Goal: Use online tool/utility: Utilize a website feature to perform a specific function

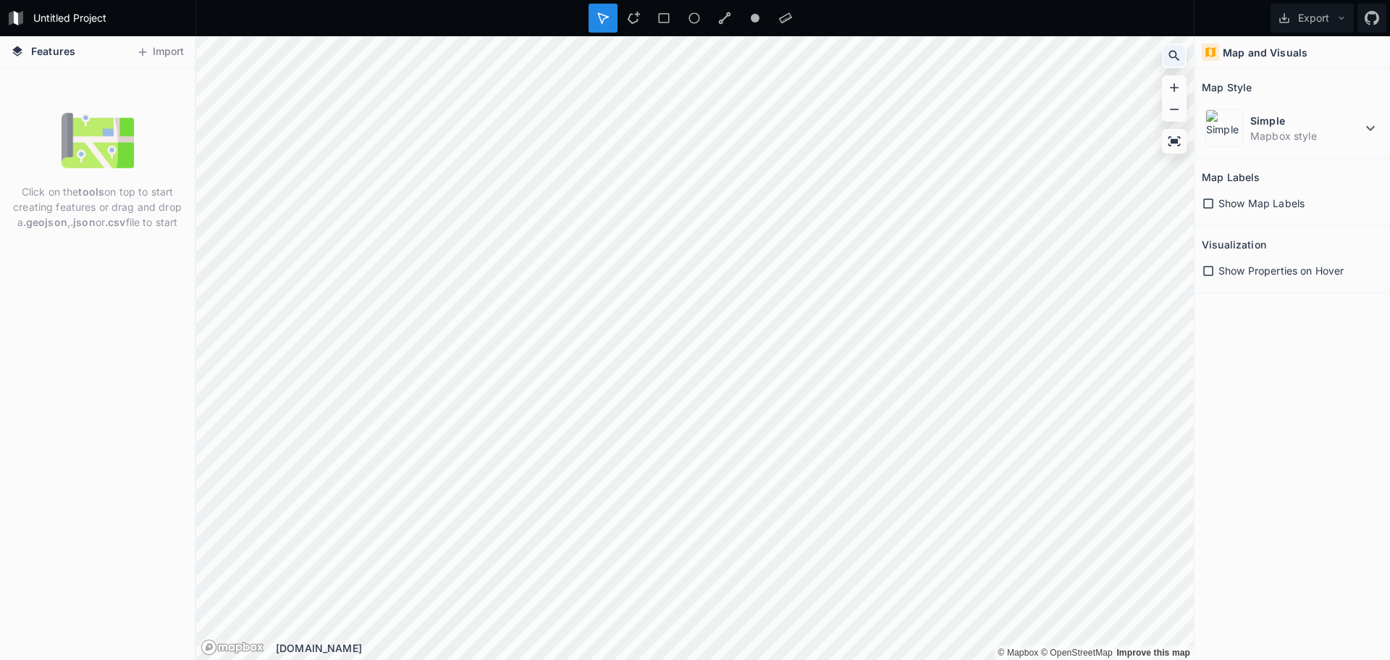
click at [1170, 63] on div at bounding box center [1174, 56] width 22 height 22
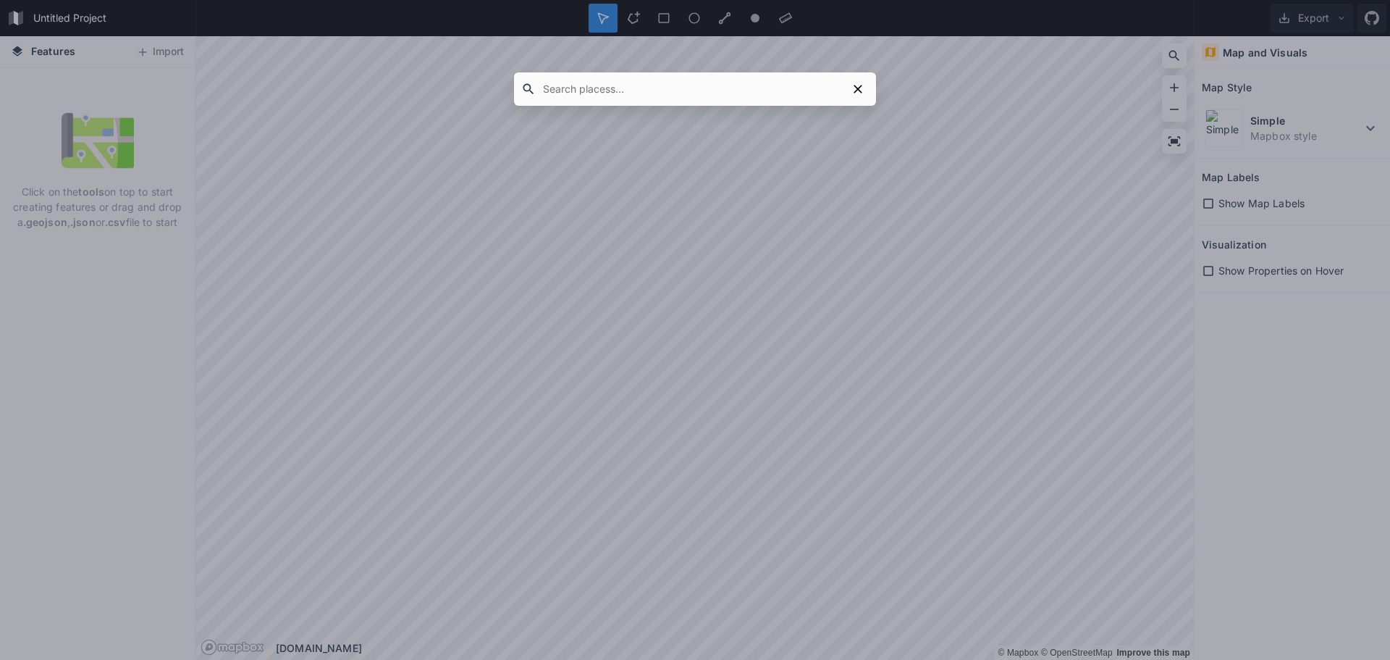
click at [680, 88] on input "text" at bounding box center [691, 89] width 311 height 26
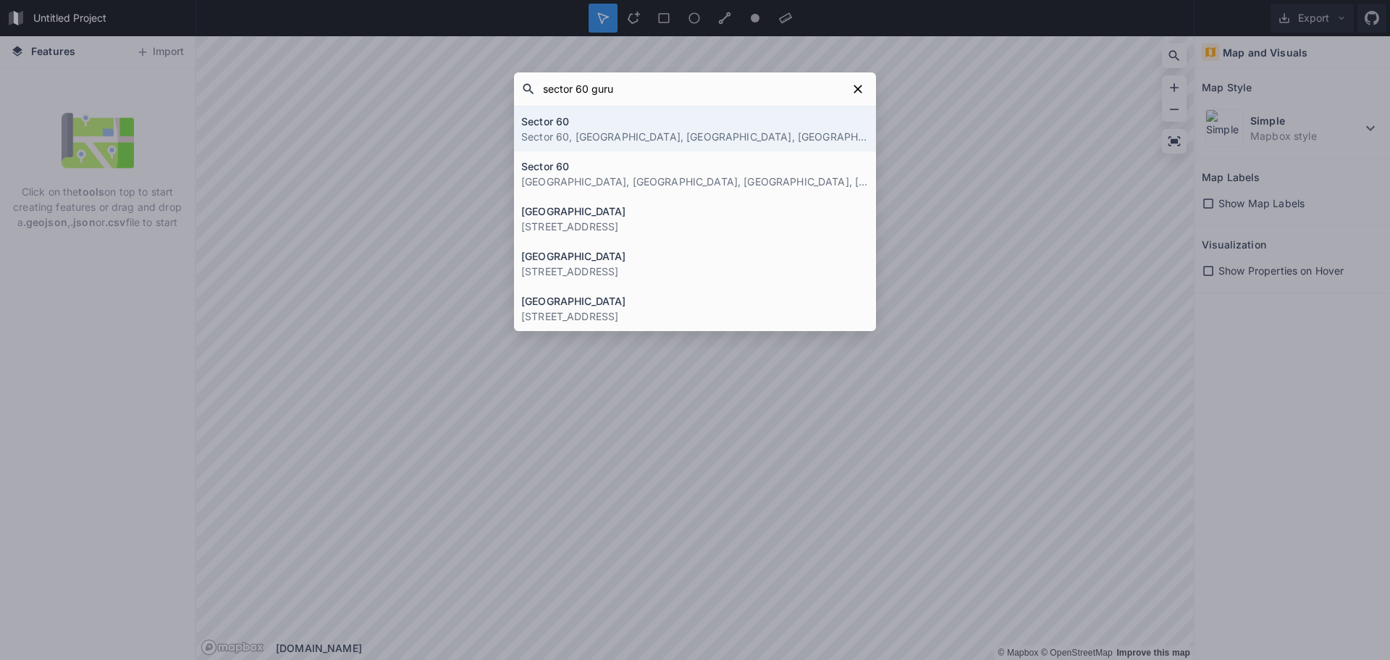
type input "sector 60 guru"
click at [688, 123] on h4 "Sector 60" at bounding box center [694, 121] width 347 height 15
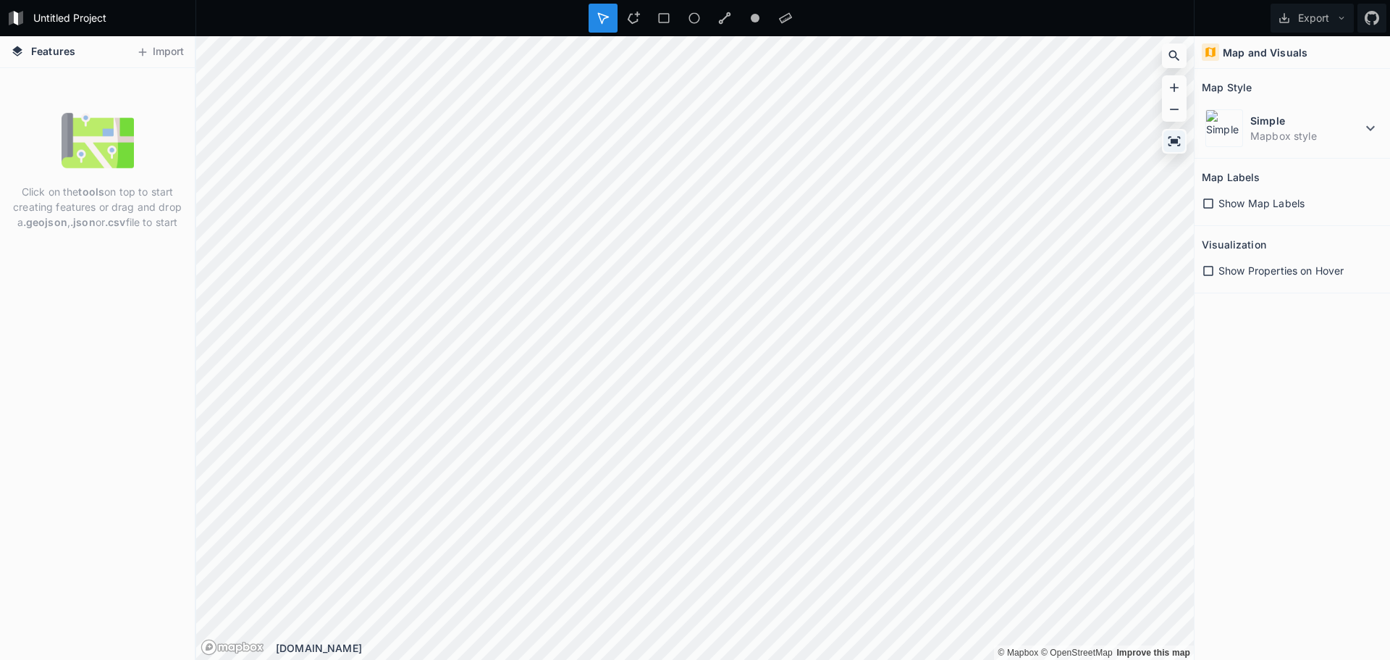
click at [1174, 138] on icon at bounding box center [1174, 141] width 14 height 14
click at [1352, 126] on dt "Simple" at bounding box center [1305, 120] width 111 height 15
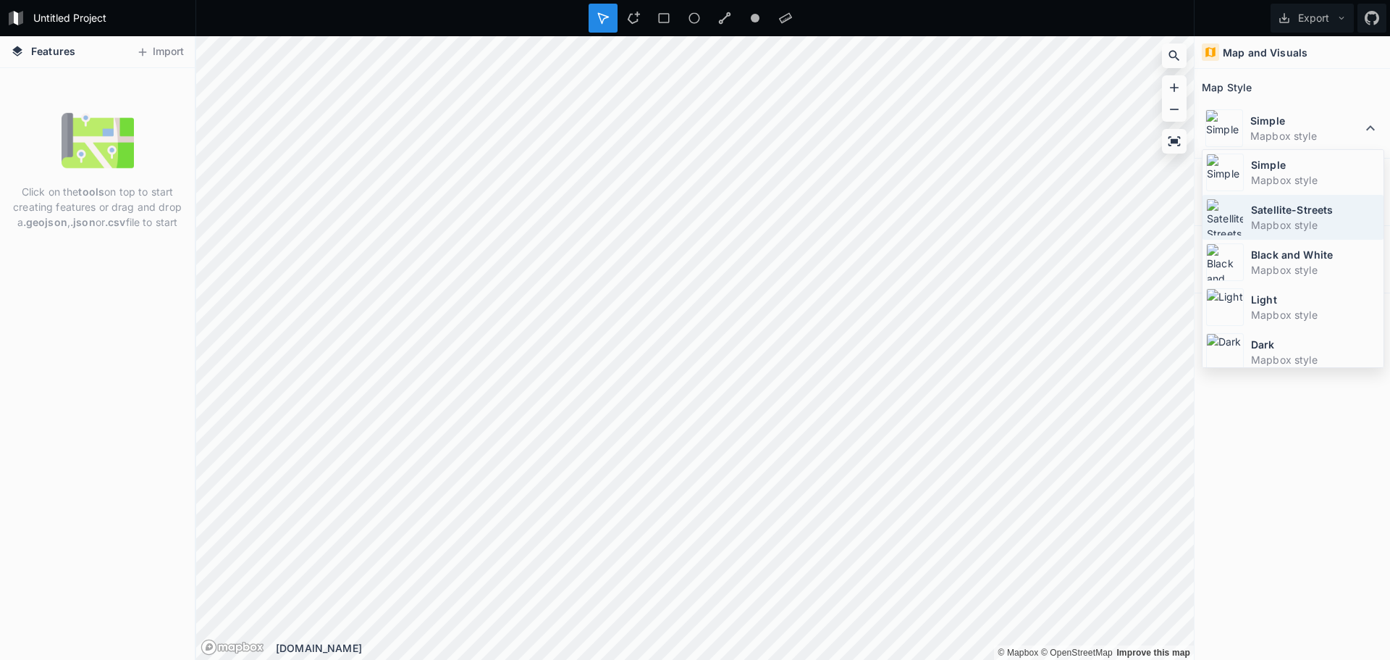
click at [1310, 214] on dt "Satellite-Streets" at bounding box center [1315, 209] width 129 height 15
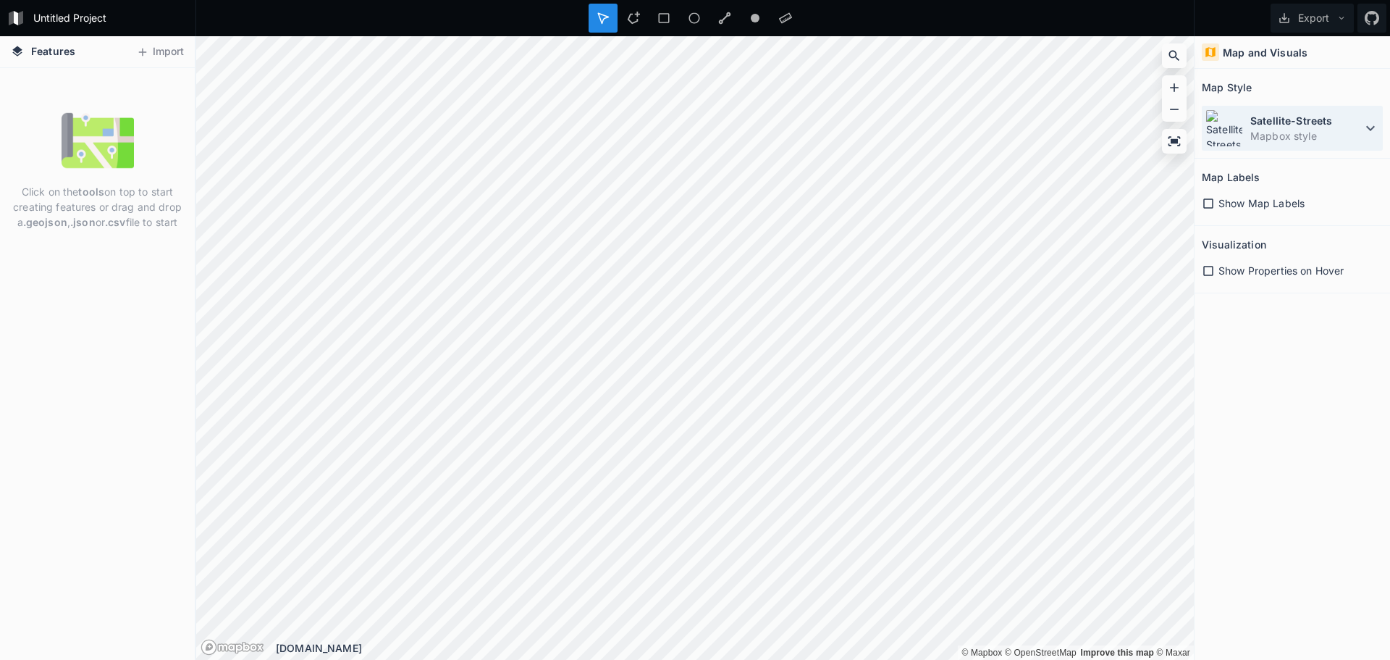
click at [1363, 140] on div "Satellite-Streets Mapbox style" at bounding box center [1292, 128] width 181 height 45
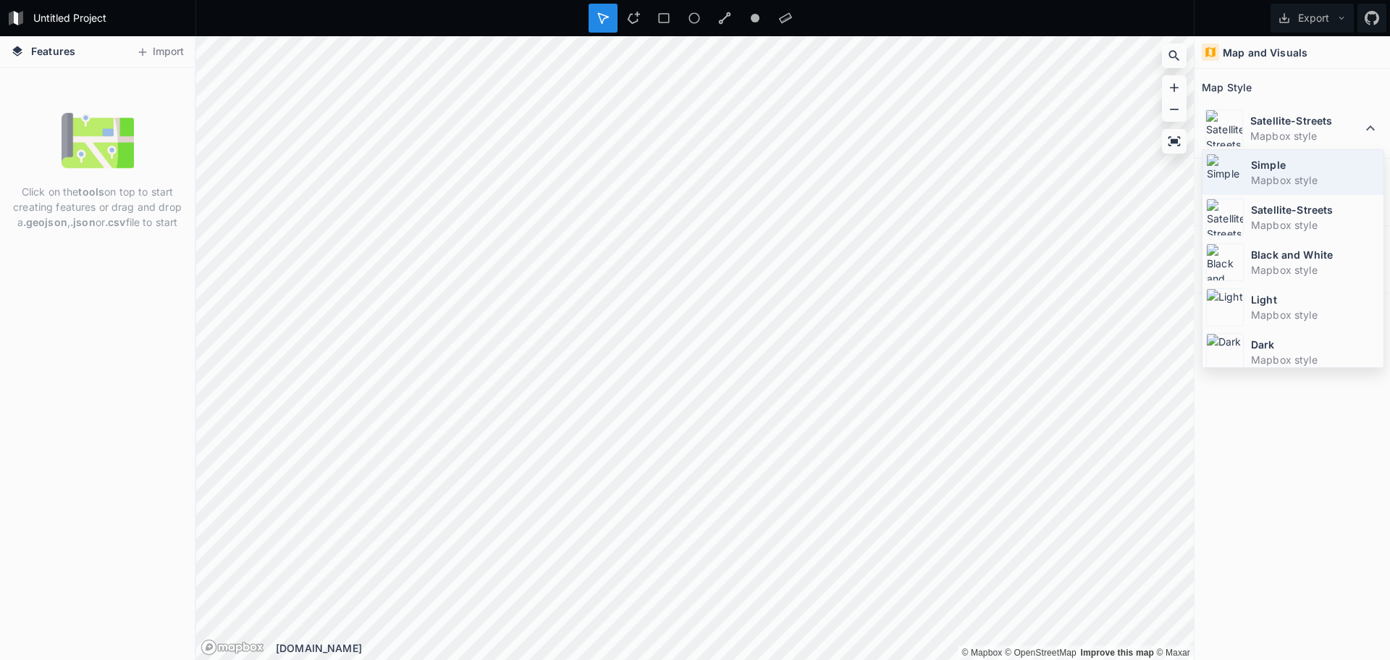
click at [1321, 170] on dt "Simple" at bounding box center [1315, 164] width 129 height 15
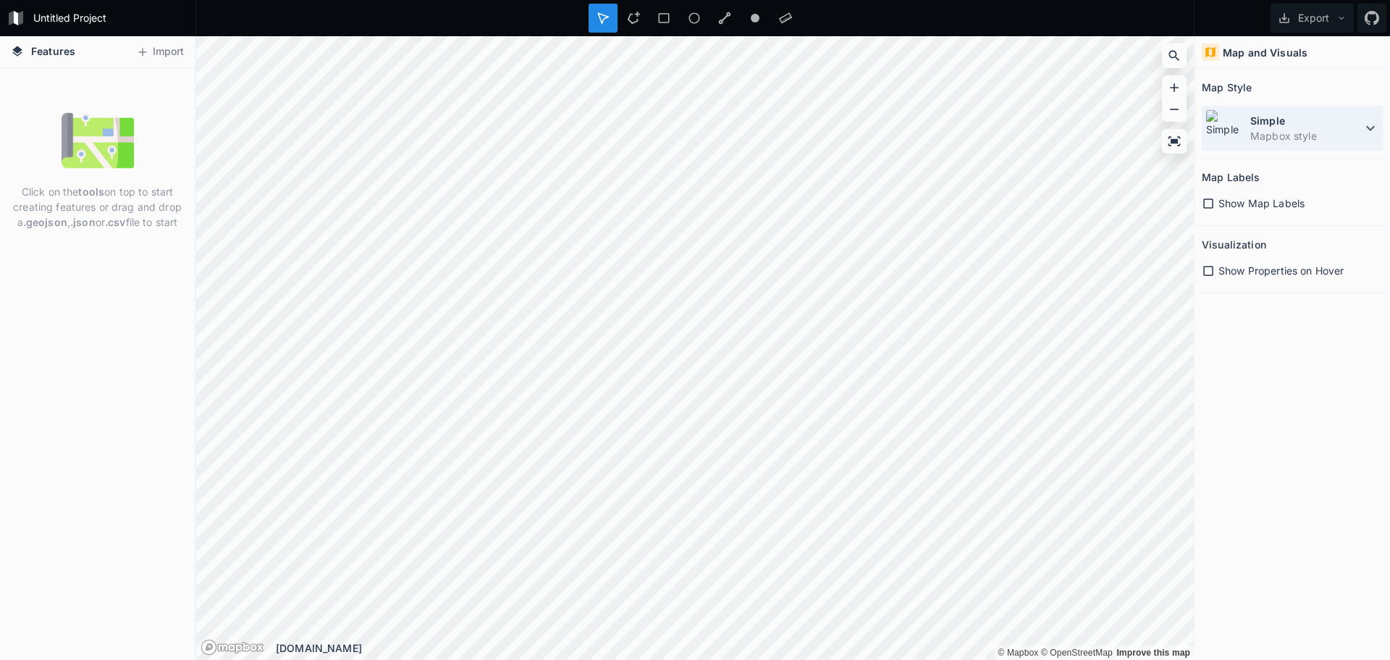
click at [1368, 132] on icon at bounding box center [1370, 127] width 17 height 17
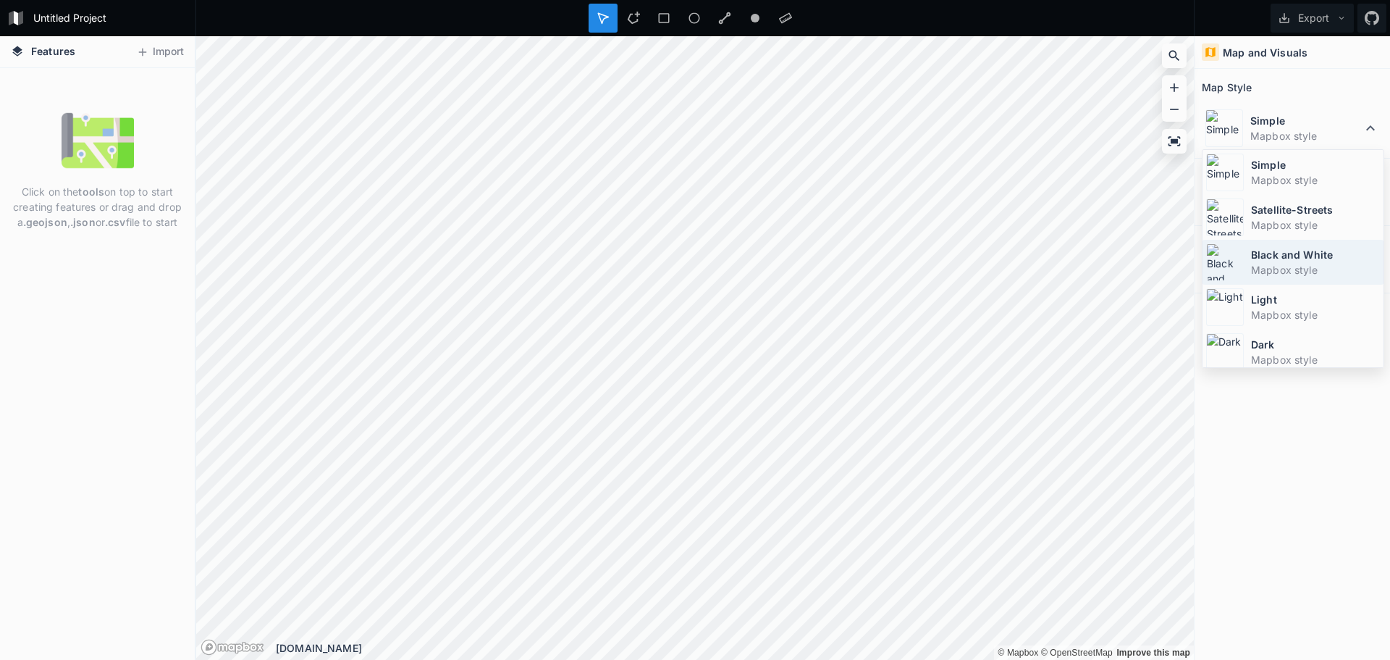
click at [1289, 261] on dt "Black and White" at bounding box center [1315, 254] width 129 height 15
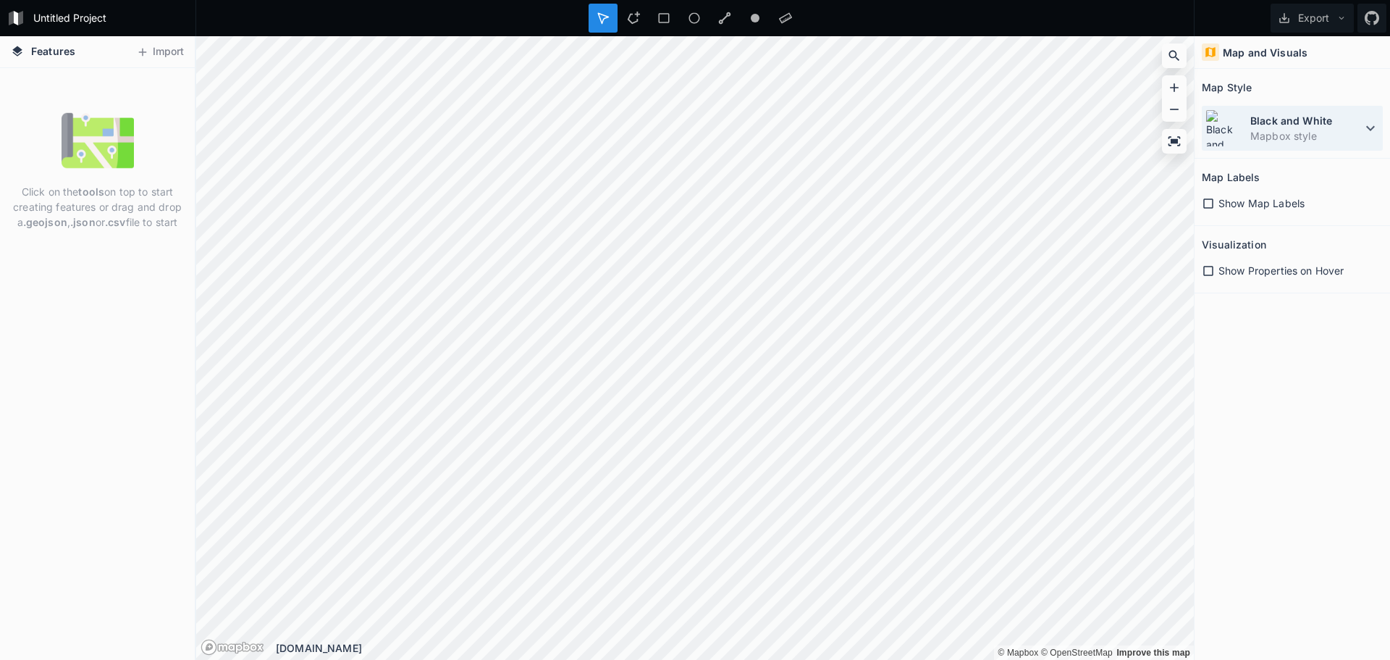
click at [1367, 116] on div "Black and White Mapbox style" at bounding box center [1292, 128] width 181 height 45
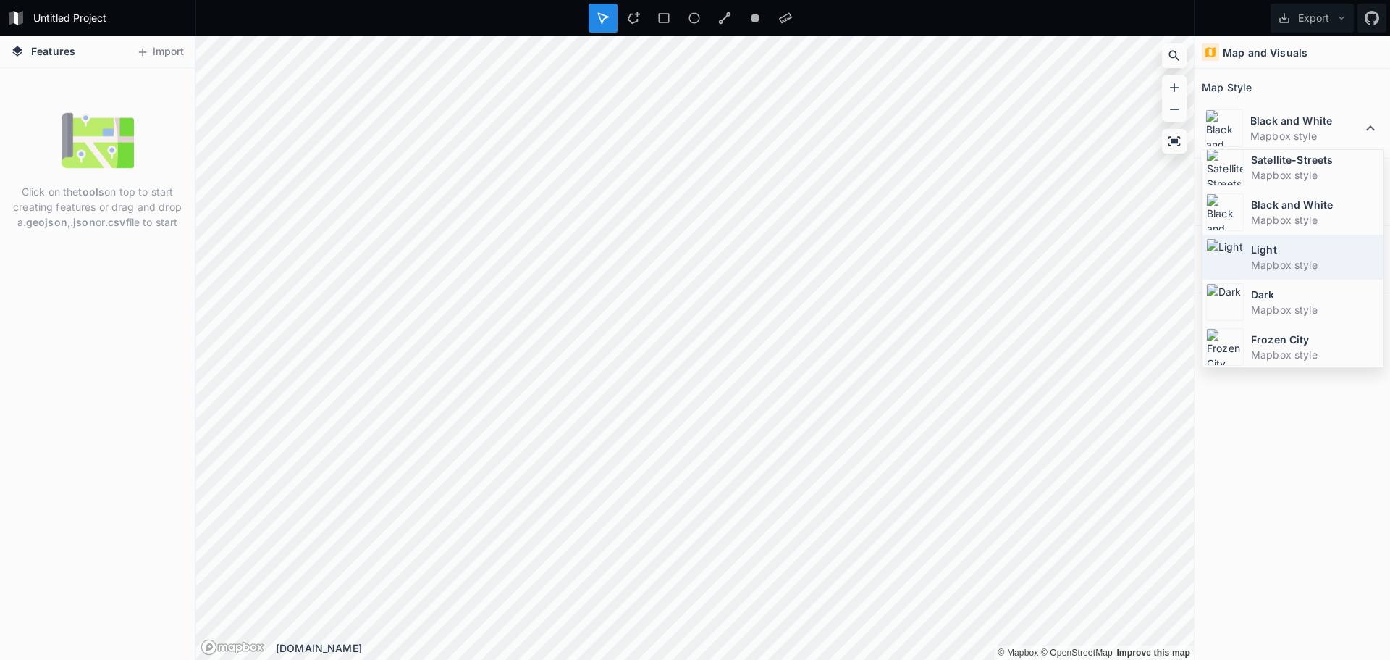
scroll to position [97, 0]
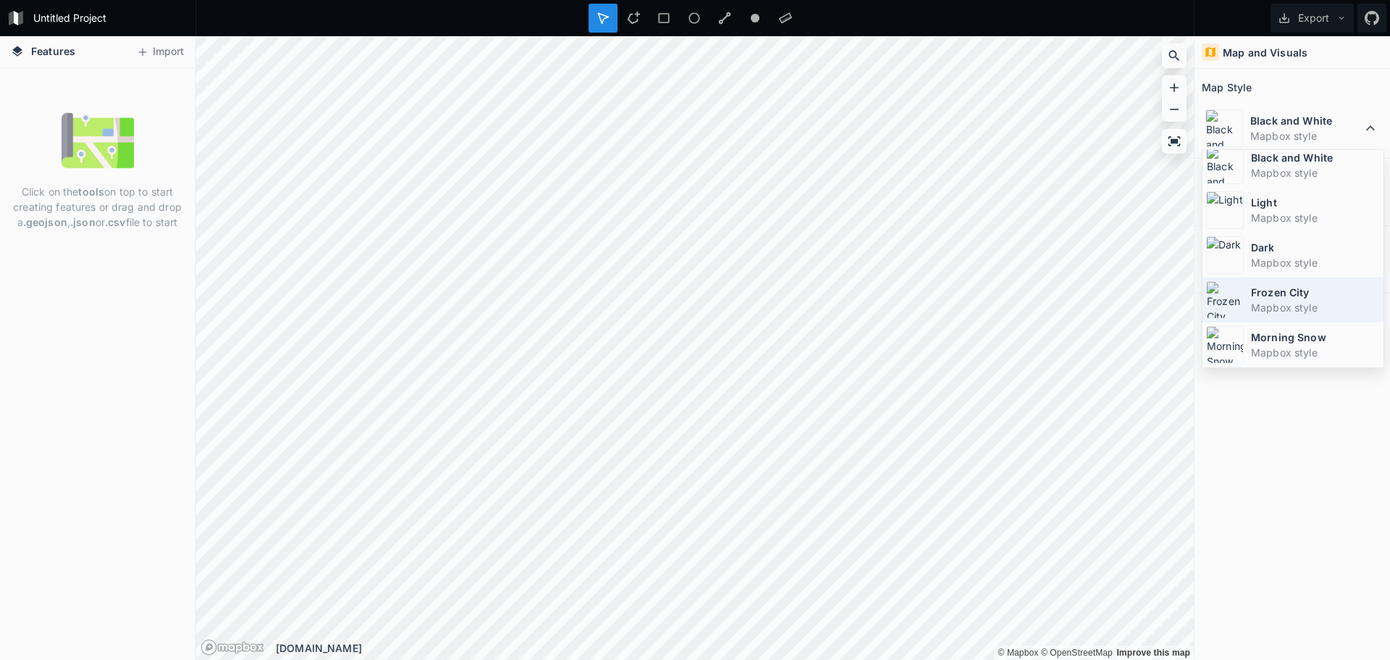
click at [1272, 297] on dt "Frozen City" at bounding box center [1315, 292] width 129 height 15
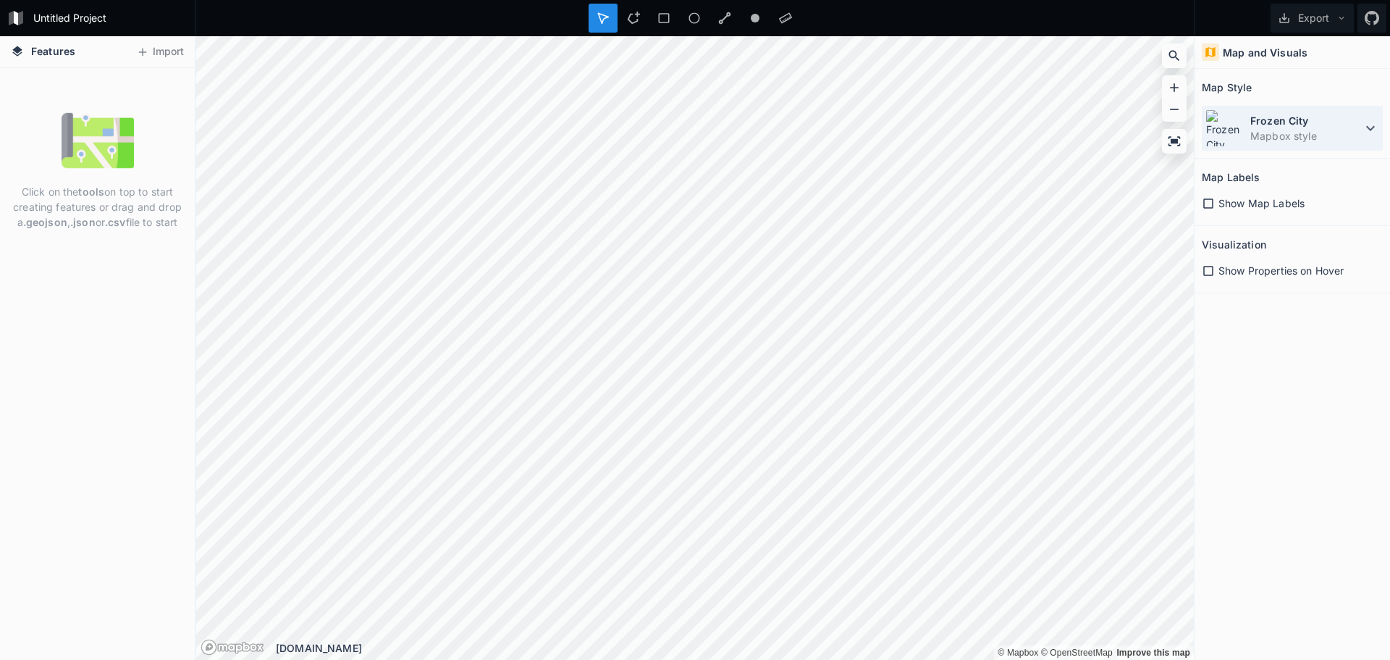
click at [1365, 125] on icon at bounding box center [1370, 127] width 17 height 17
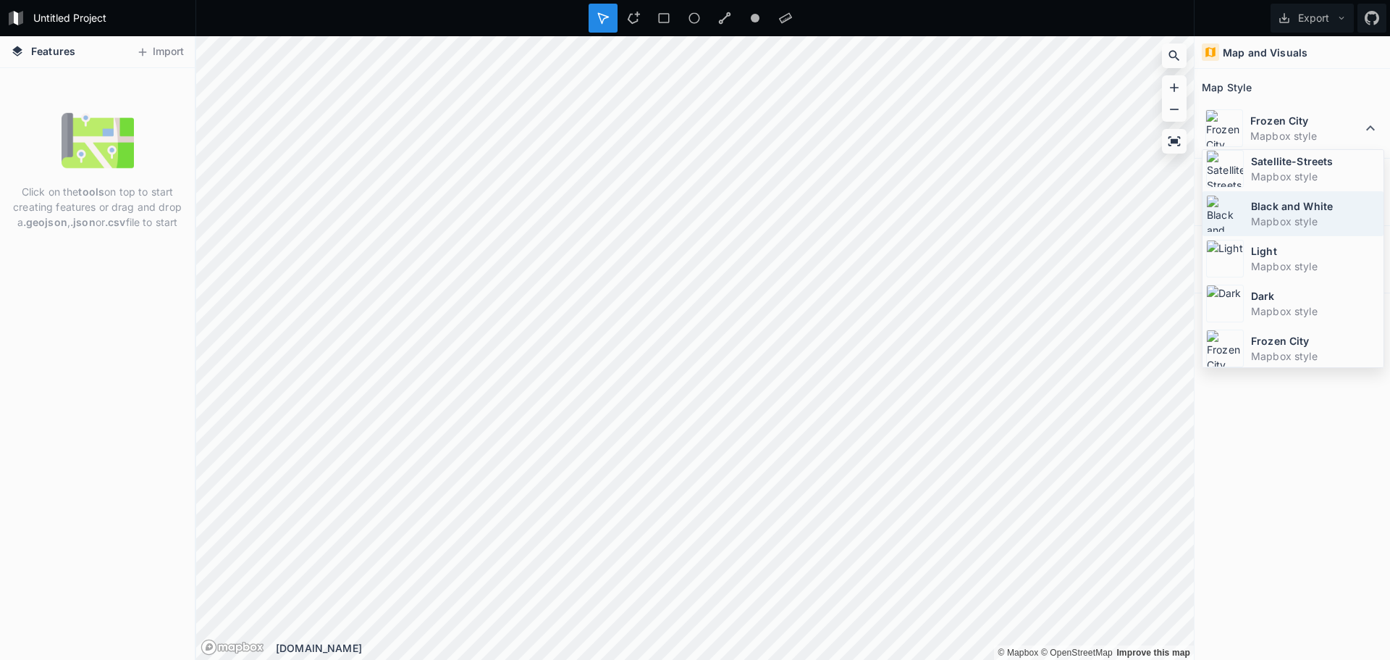
scroll to position [0, 0]
click at [1310, 206] on dt "Satellite-Streets" at bounding box center [1315, 209] width 129 height 15
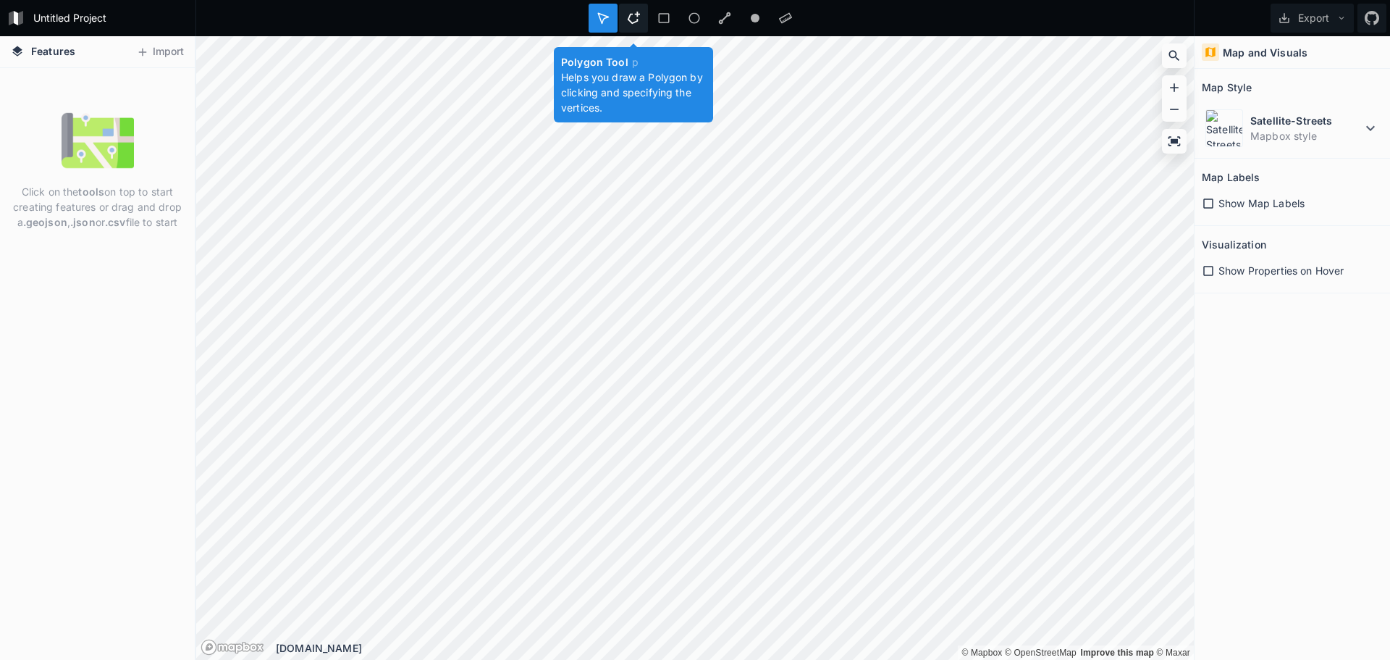
click at [630, 17] on icon at bounding box center [634, 18] width 12 height 12
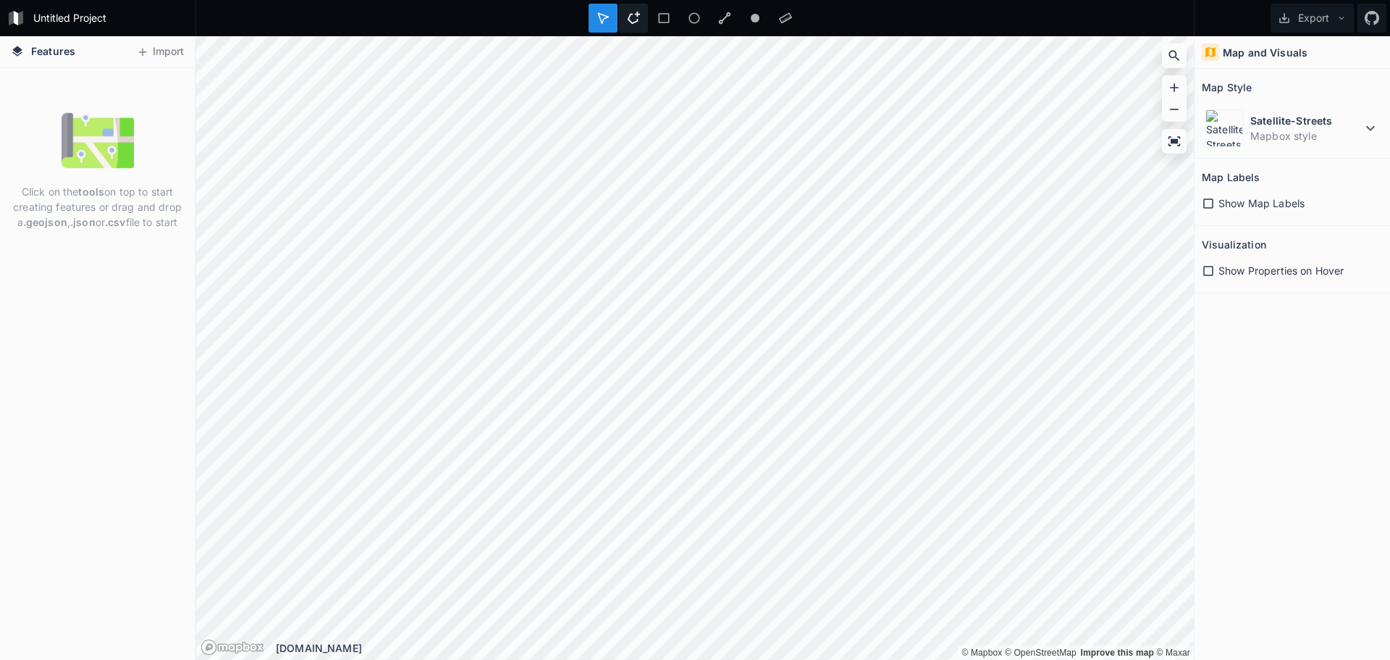
click at [633, 19] on icon at bounding box center [633, 18] width 13 height 13
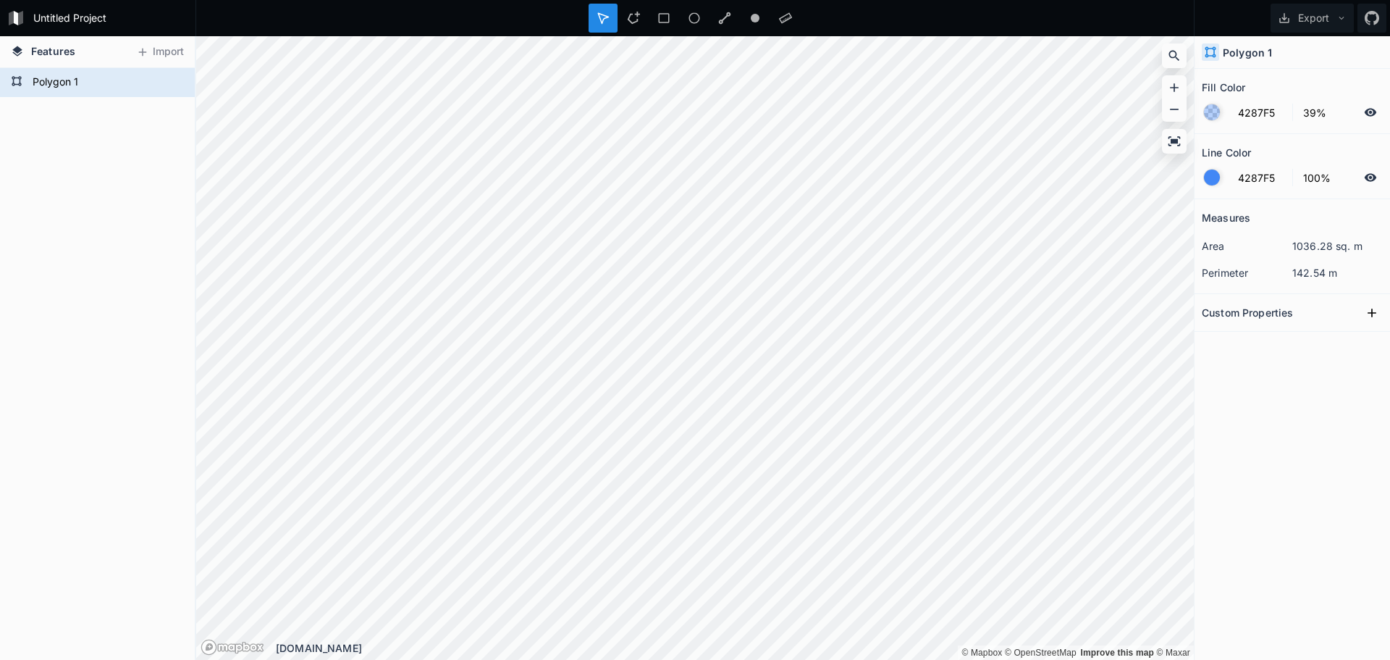
click at [1211, 178] on div at bounding box center [1212, 177] width 16 height 16
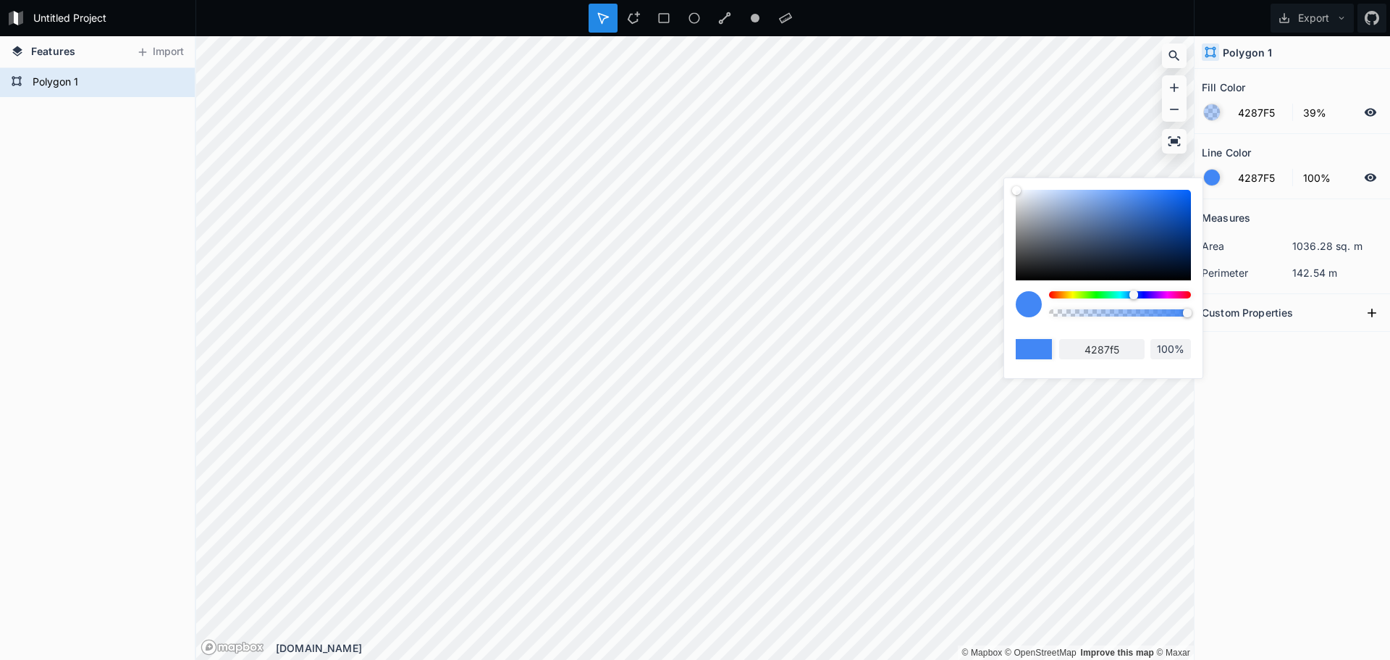
click at [1178, 294] on div at bounding box center [1120, 294] width 142 height 7
type input "F5428D"
type input "f5428d"
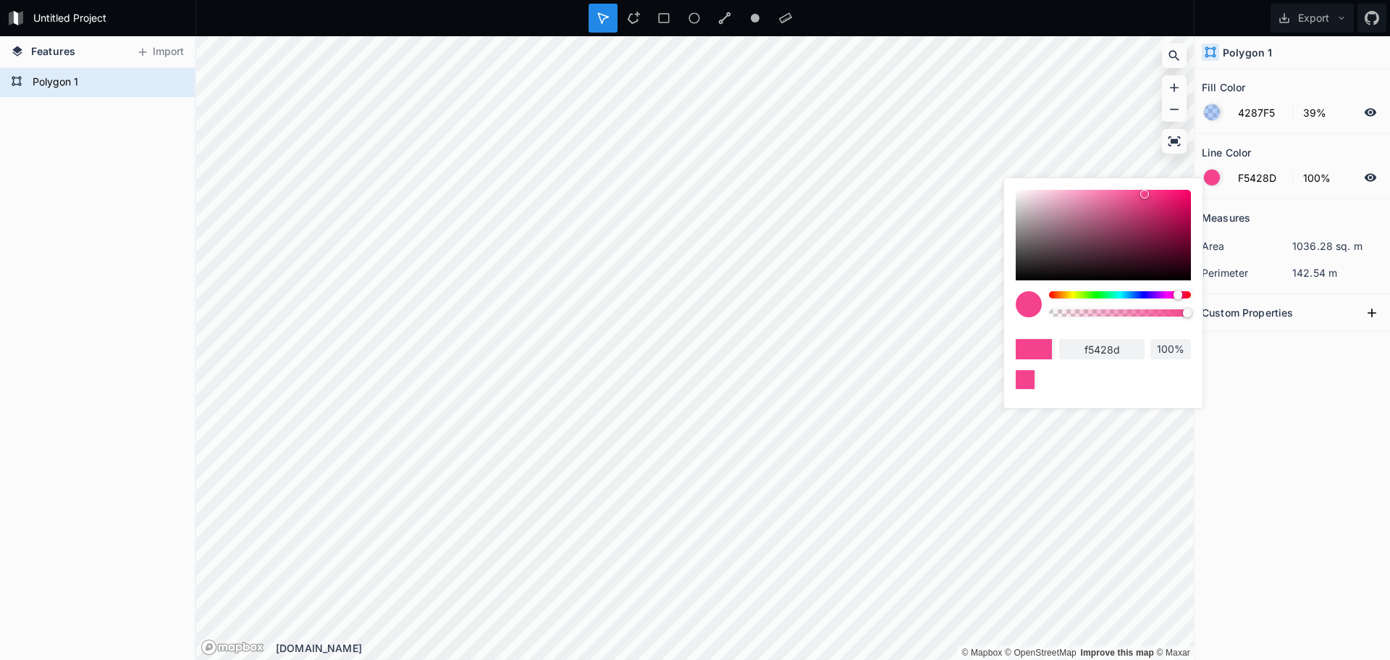
click at [1147, 294] on div at bounding box center [1120, 294] width 142 height 7
type input "6C42F5"
type input "6c42f5"
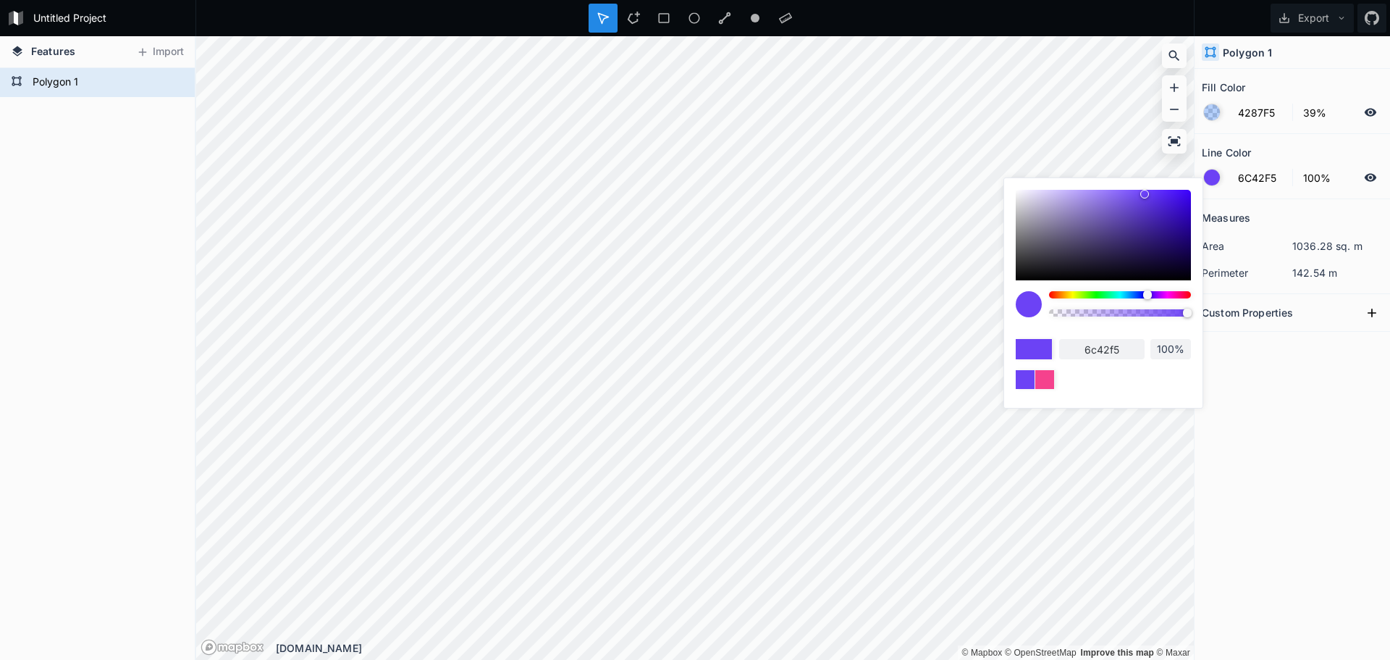
click at [1114, 292] on div at bounding box center [1120, 294] width 142 height 7
type input "42F5C8"
type input "42f5c8"
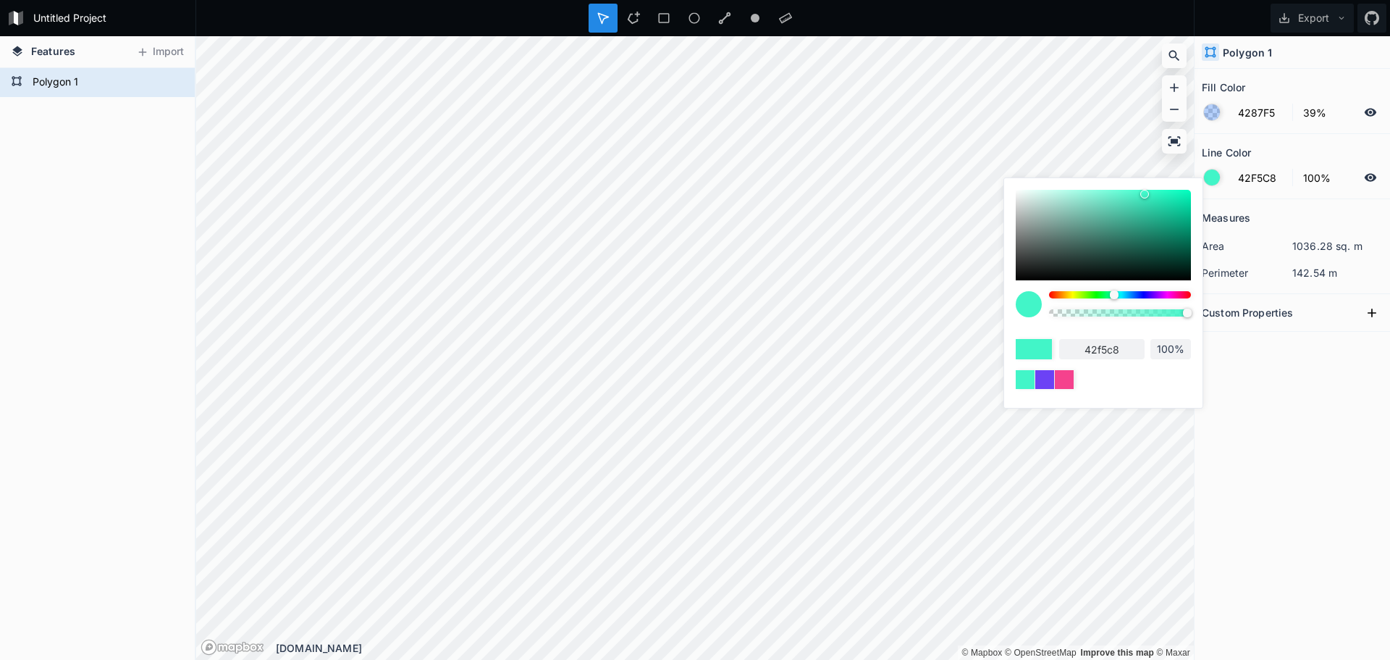
click at [1103, 293] on div at bounding box center [1120, 294] width 142 height 7
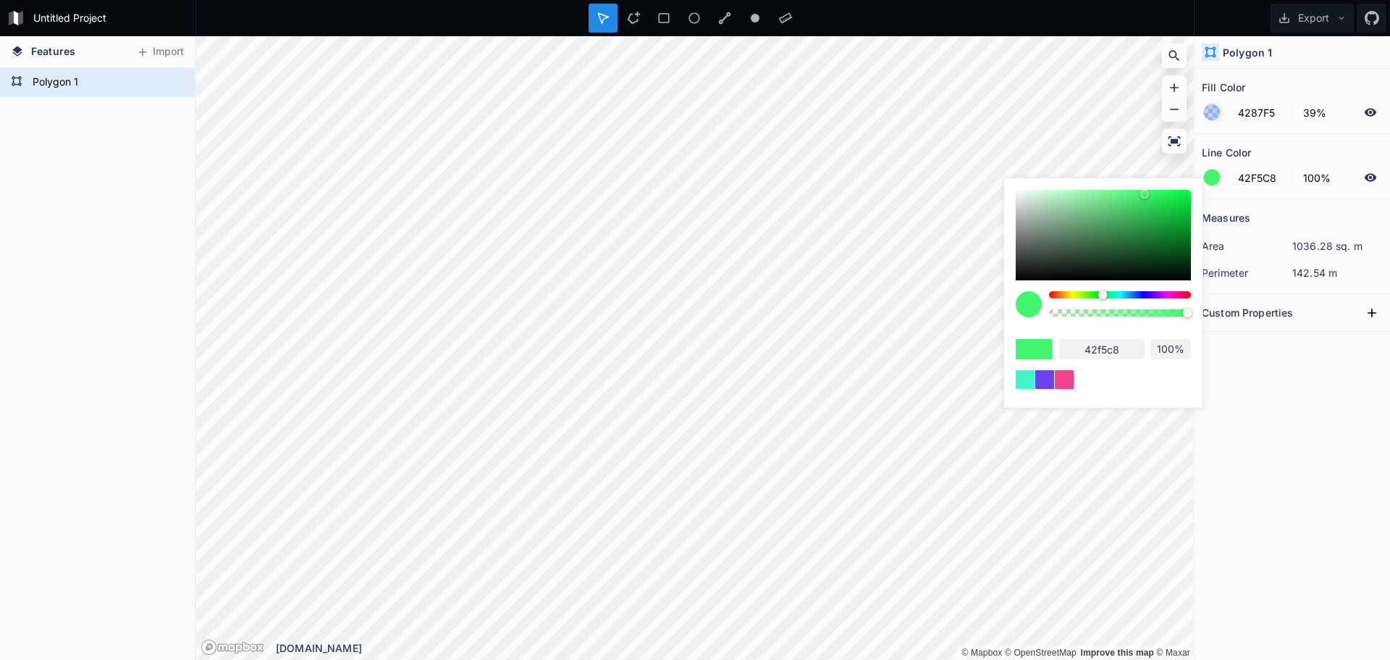
type input "42F56C"
type input "42f56c"
click at [1326, 178] on input "100%" at bounding box center [1325, 177] width 63 height 17
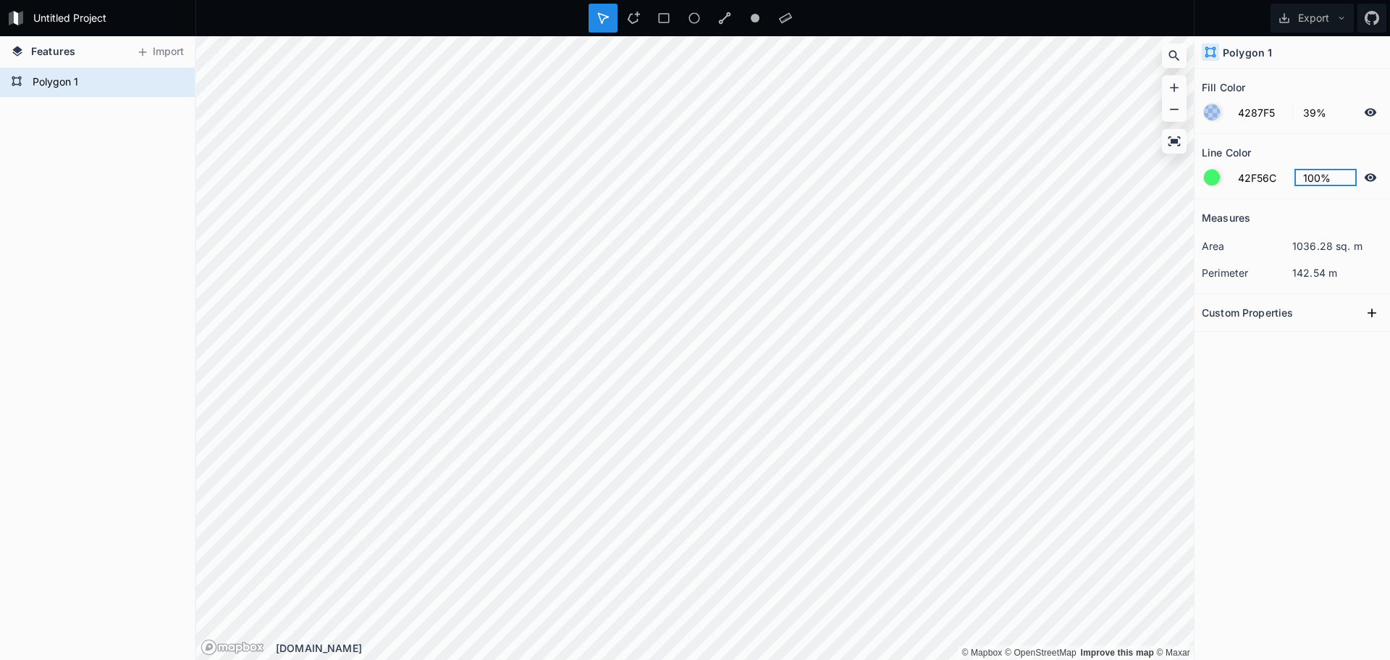
drag, startPoint x: 1331, startPoint y: 177, endPoint x: 1296, endPoint y: 177, distance: 34.7
click at [1296, 177] on input "100%" at bounding box center [1325, 177] width 63 height 17
type input "20%"
drag, startPoint x: 1331, startPoint y: 180, endPoint x: 1300, endPoint y: 179, distance: 31.1
click at [1300, 179] on input "20%" at bounding box center [1325, 177] width 63 height 17
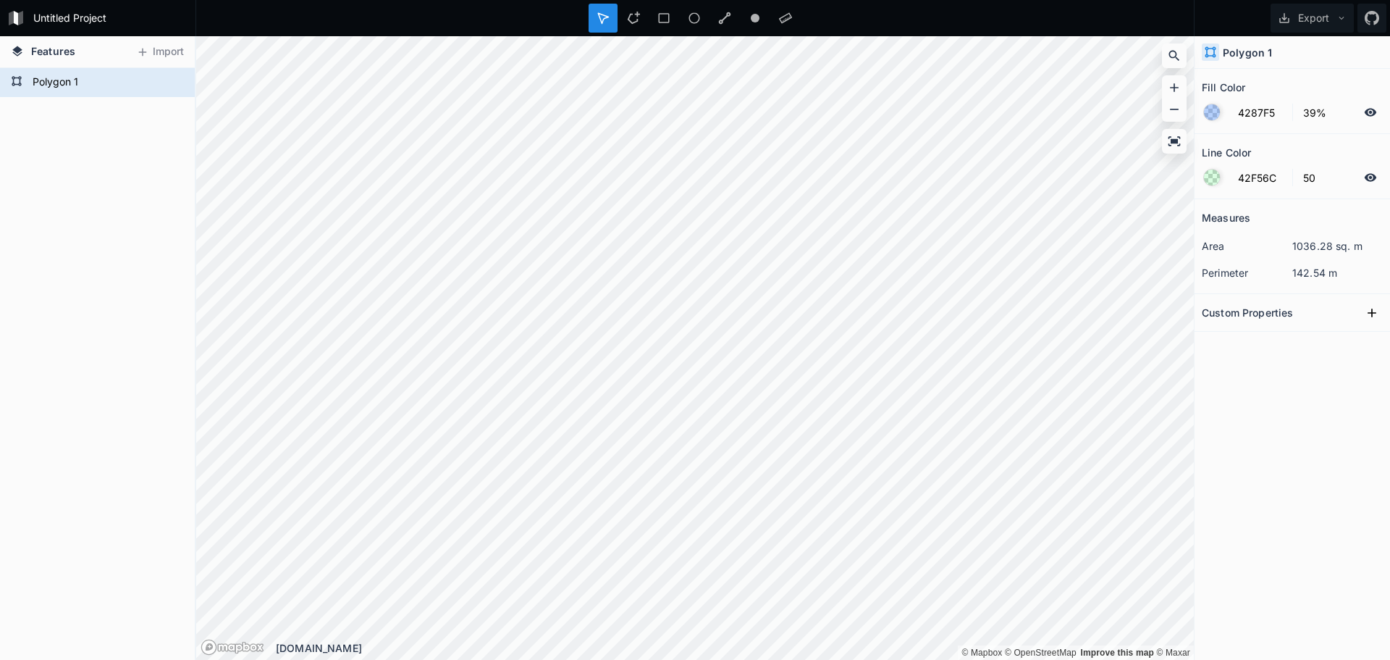
type input "50%"
click at [1373, 313] on icon at bounding box center [1372, 312] width 9 height 9
click at [1371, 313] on icon at bounding box center [1372, 312] width 9 height 9
click at [1376, 336] on icon "button" at bounding box center [1372, 338] width 13 height 13
click at [1336, 379] on span "Delete" at bounding box center [1349, 383] width 58 height 15
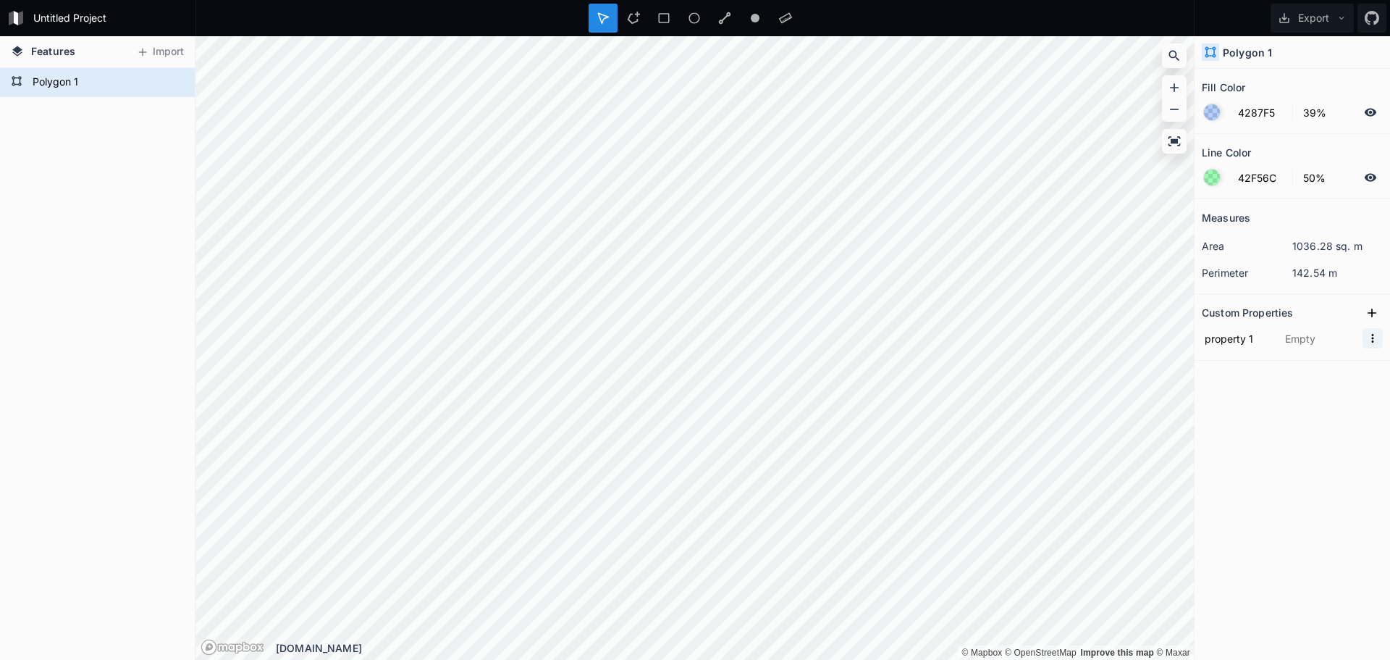
click at [1378, 338] on icon "button" at bounding box center [1372, 338] width 13 height 13
click at [1339, 384] on span "Delete" at bounding box center [1349, 383] width 58 height 15
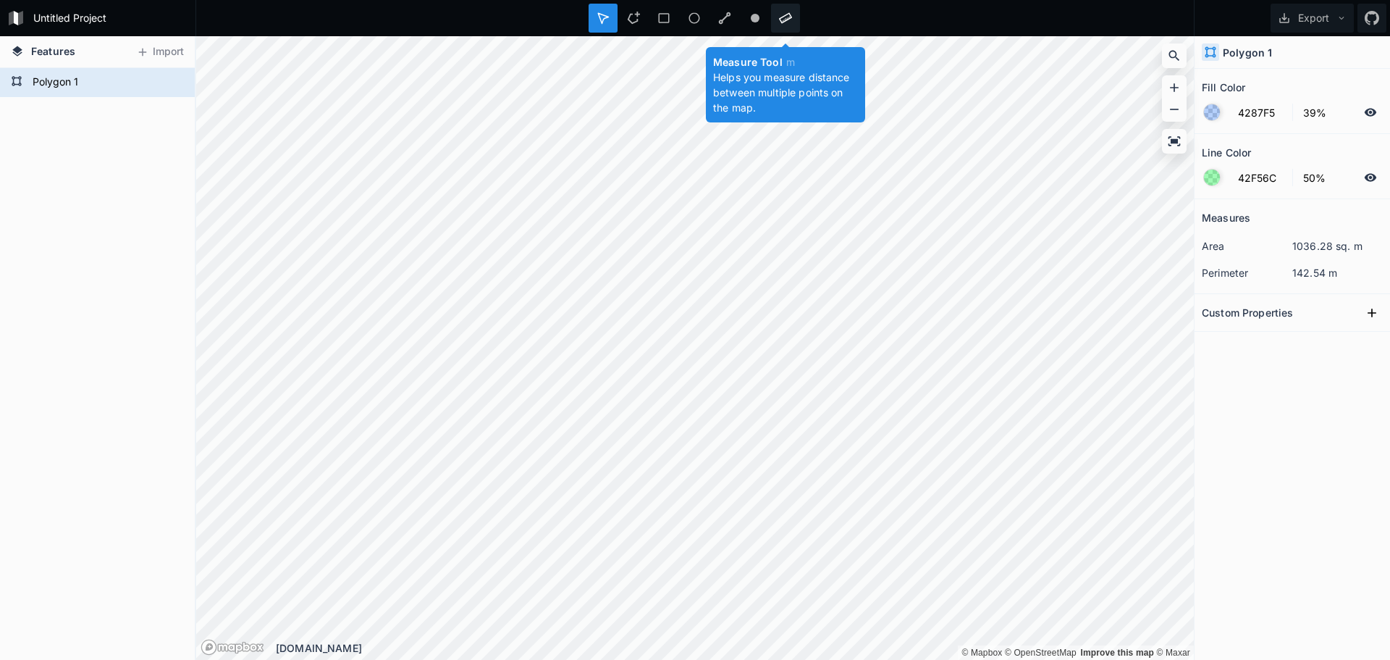
click at [787, 17] on icon at bounding box center [785, 18] width 13 height 13
click at [784, 16] on icon at bounding box center [785, 18] width 13 height 11
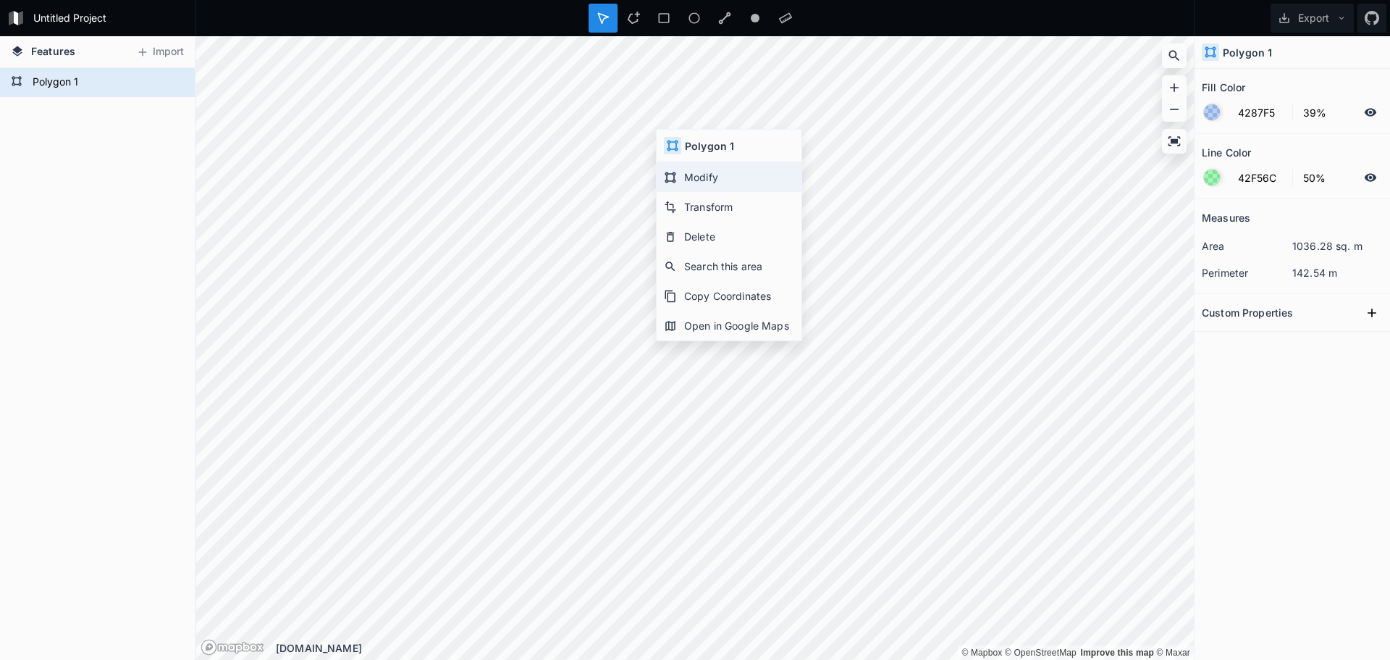
click at [701, 192] on div "Modify" at bounding box center [729, 207] width 145 height 30
click at [83, 83] on form "Polygon 1" at bounding box center [95, 83] width 135 height 22
click at [69, 151] on div "Polygon 1" at bounding box center [97, 363] width 195 height 591
click at [783, 18] on icon at bounding box center [785, 18] width 13 height 13
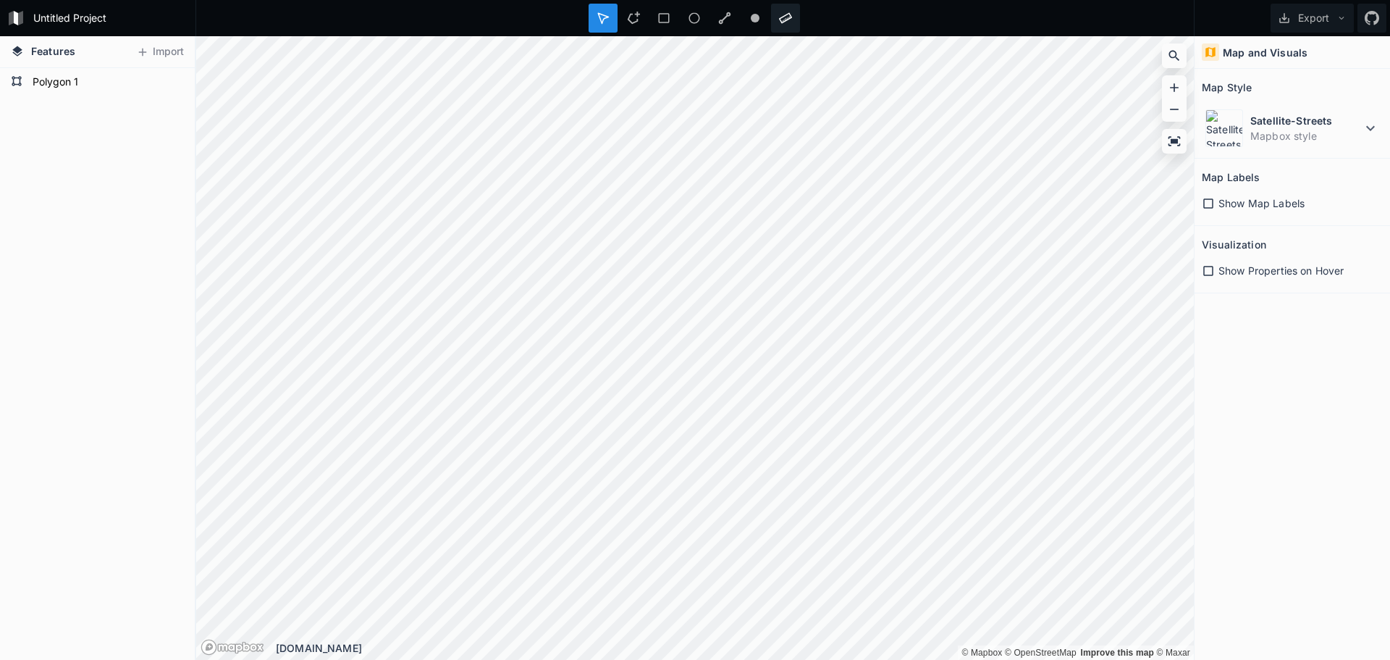
click at [779, 20] on icon at bounding box center [785, 18] width 13 height 13
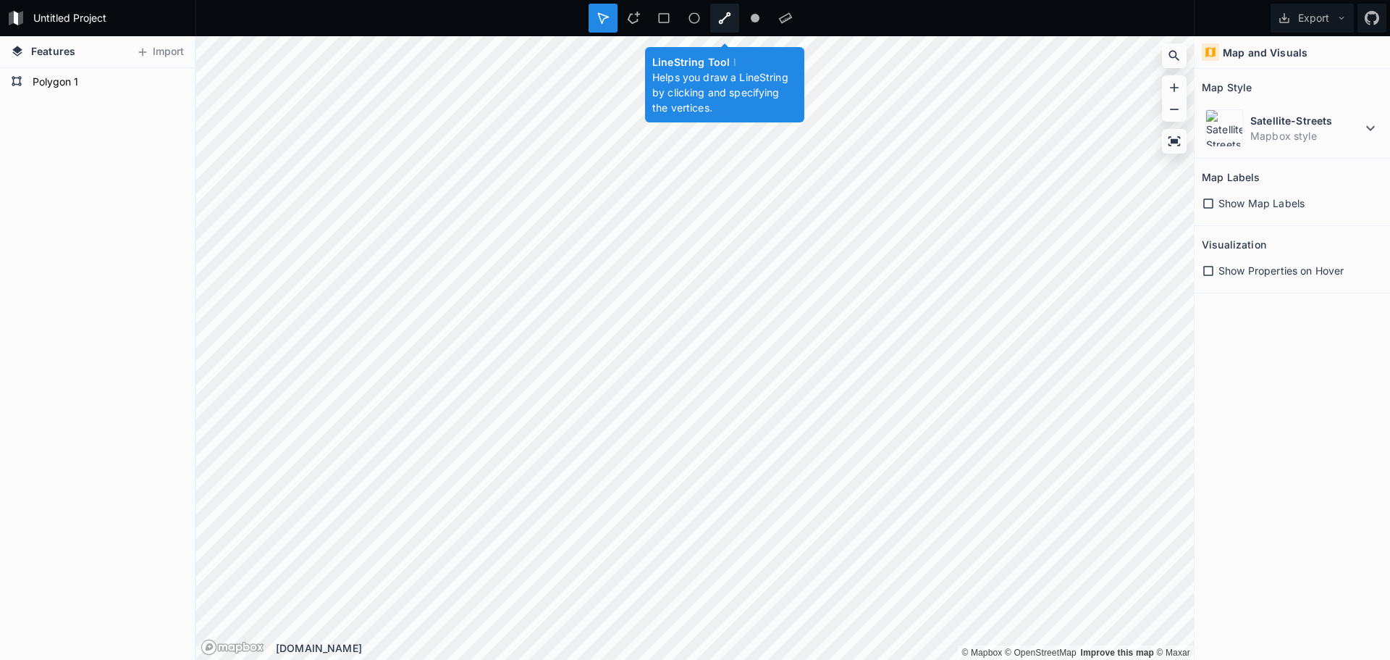
click at [722, 17] on icon at bounding box center [724, 18] width 13 height 13
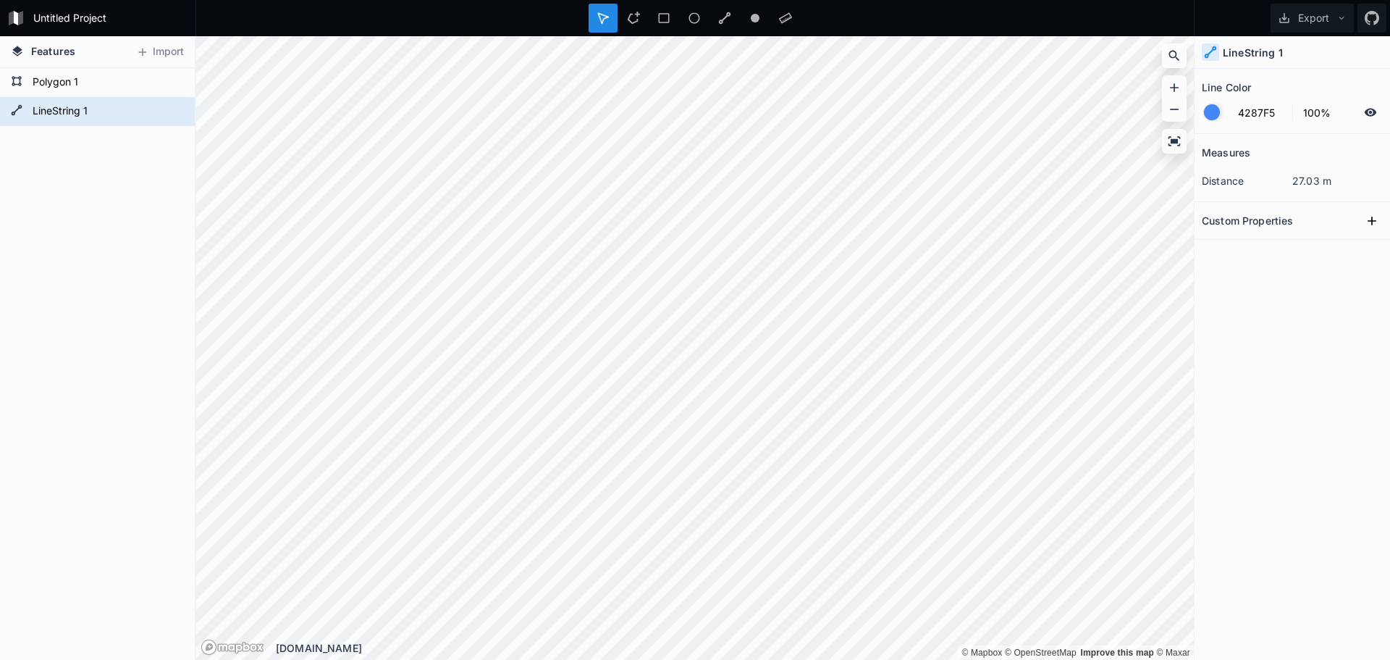
click at [1311, 188] on dl "distance 27.03 m" at bounding box center [1292, 180] width 181 height 27
click at [1307, 180] on dd "27.03 m" at bounding box center [1337, 180] width 90 height 15
click at [1297, 180] on dd "27.03 m" at bounding box center [1337, 180] width 90 height 15
click at [175, 109] on icon at bounding box center [174, 111] width 12 height 8
click at [175, 114] on icon at bounding box center [174, 111] width 12 height 10
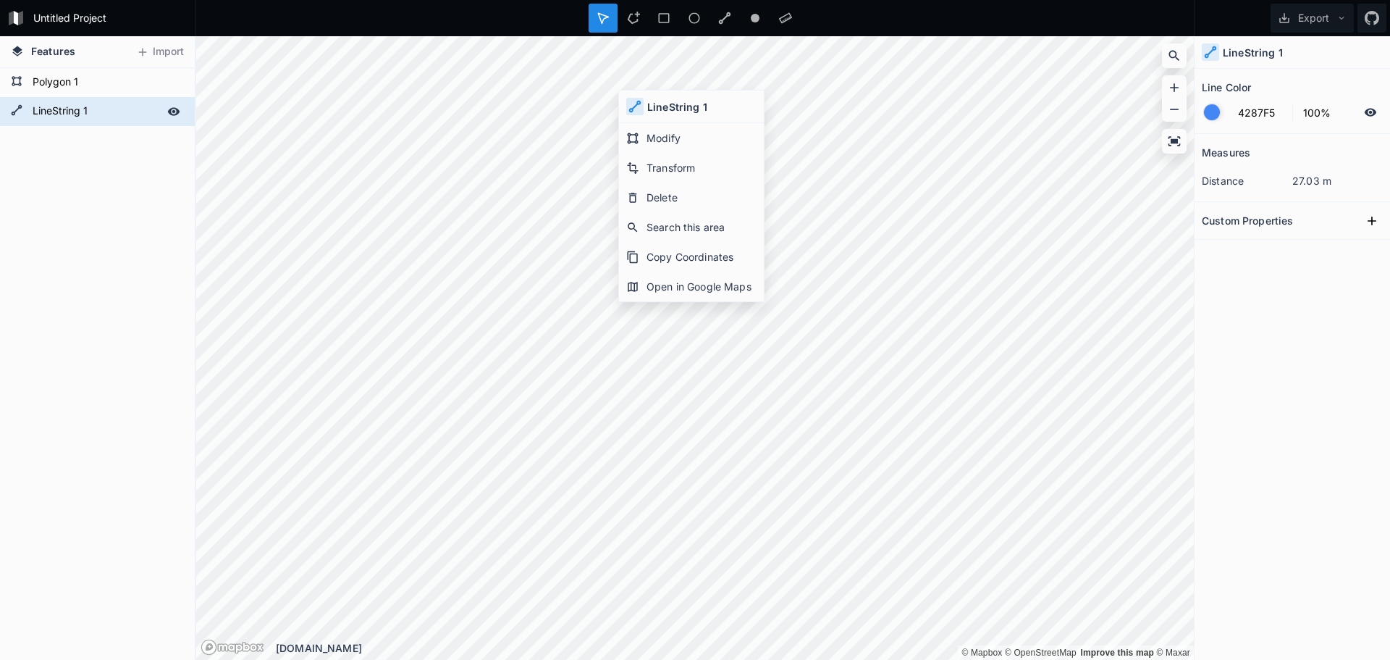
click at [114, 212] on div "LineString 1 Polygon 1" at bounding box center [97, 363] width 195 height 591
click at [216, 130] on div "Delete" at bounding box center [257, 131] width 145 height 30
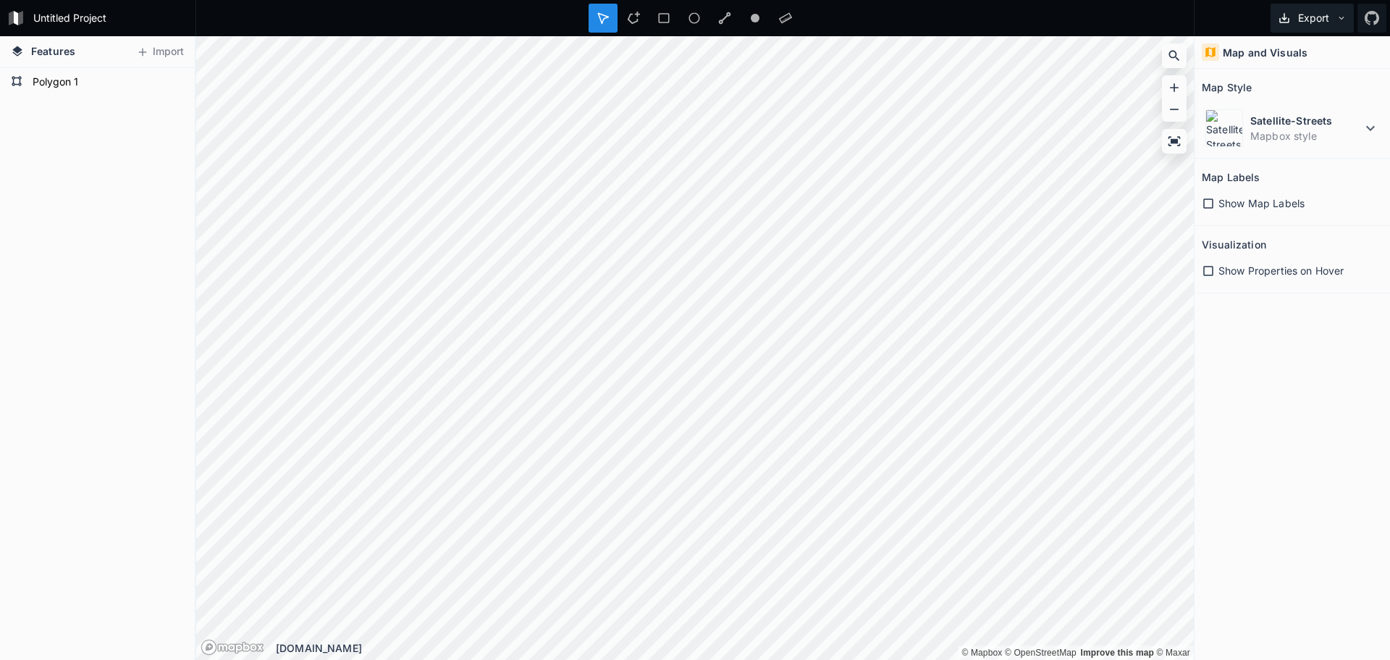
click at [1337, 16] on icon at bounding box center [1341, 18] width 10 height 10
click at [1318, 68] on div "Export Image" at bounding box center [1309, 83] width 145 height 30
click at [1326, 66] on div "Map and Visuals" at bounding box center [1291, 52] width 195 height 33
click at [1207, 203] on icon at bounding box center [1208, 203] width 13 height 13
click at [1207, 203] on icon at bounding box center [1208, 203] width 10 height 10
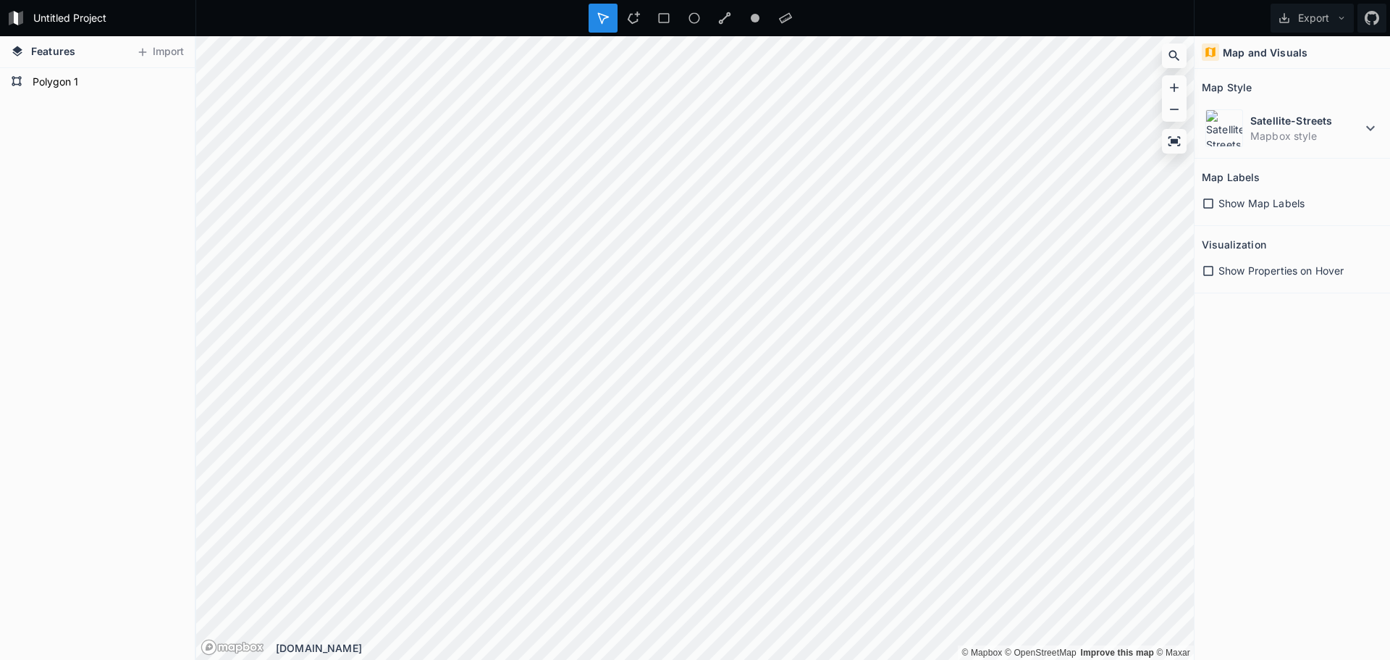
click at [1203, 274] on icon at bounding box center [1208, 270] width 13 height 13
click at [1209, 271] on icon at bounding box center [1208, 271] width 10 height 10
click at [1205, 270] on icon at bounding box center [1208, 270] width 13 height 13
